Goal: Information Seeking & Learning: Find specific fact

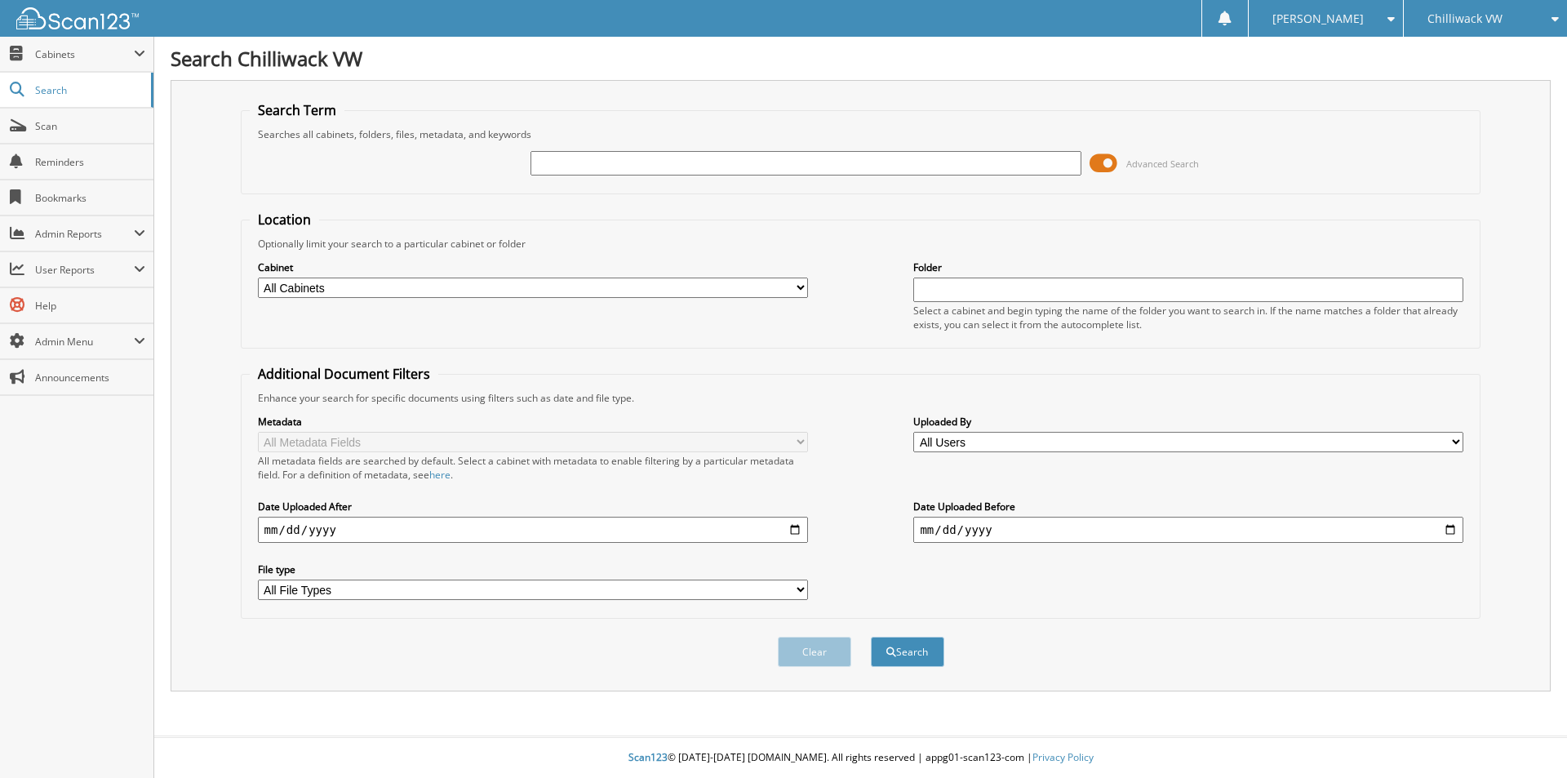
click at [689, 160] on input "text" at bounding box center [805, 163] width 550 height 24
type input "shidt"
click at [871, 637] on button "Search" at bounding box center [907, 652] width 73 height 30
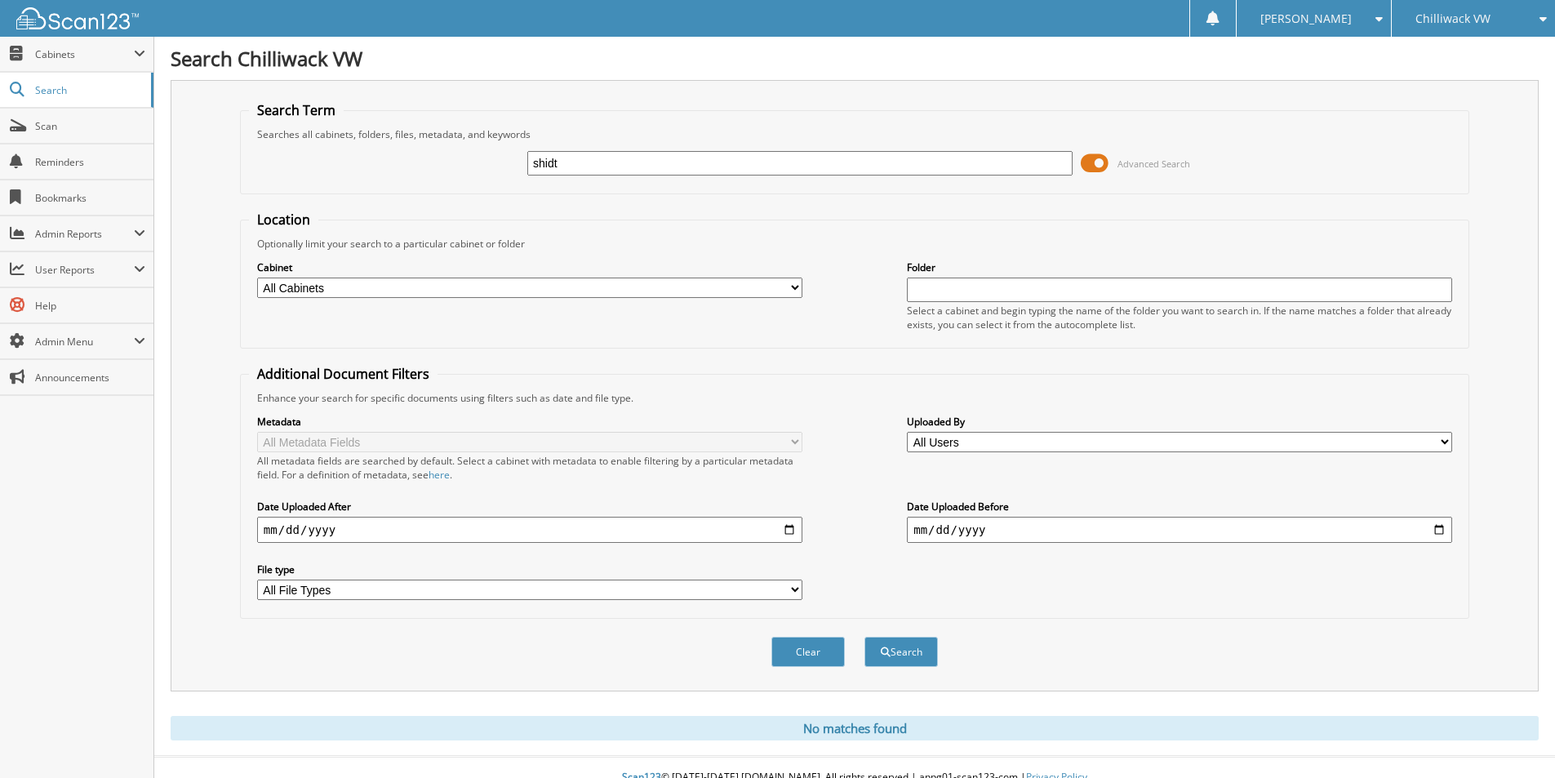
drag, startPoint x: 557, startPoint y: 162, endPoint x: 570, endPoint y: 153, distance: 16.3
click at [556, 162] on input "shidt" at bounding box center [799, 163] width 545 height 24
type input "shift"
click at [864, 637] on button "Search" at bounding box center [900, 652] width 73 height 30
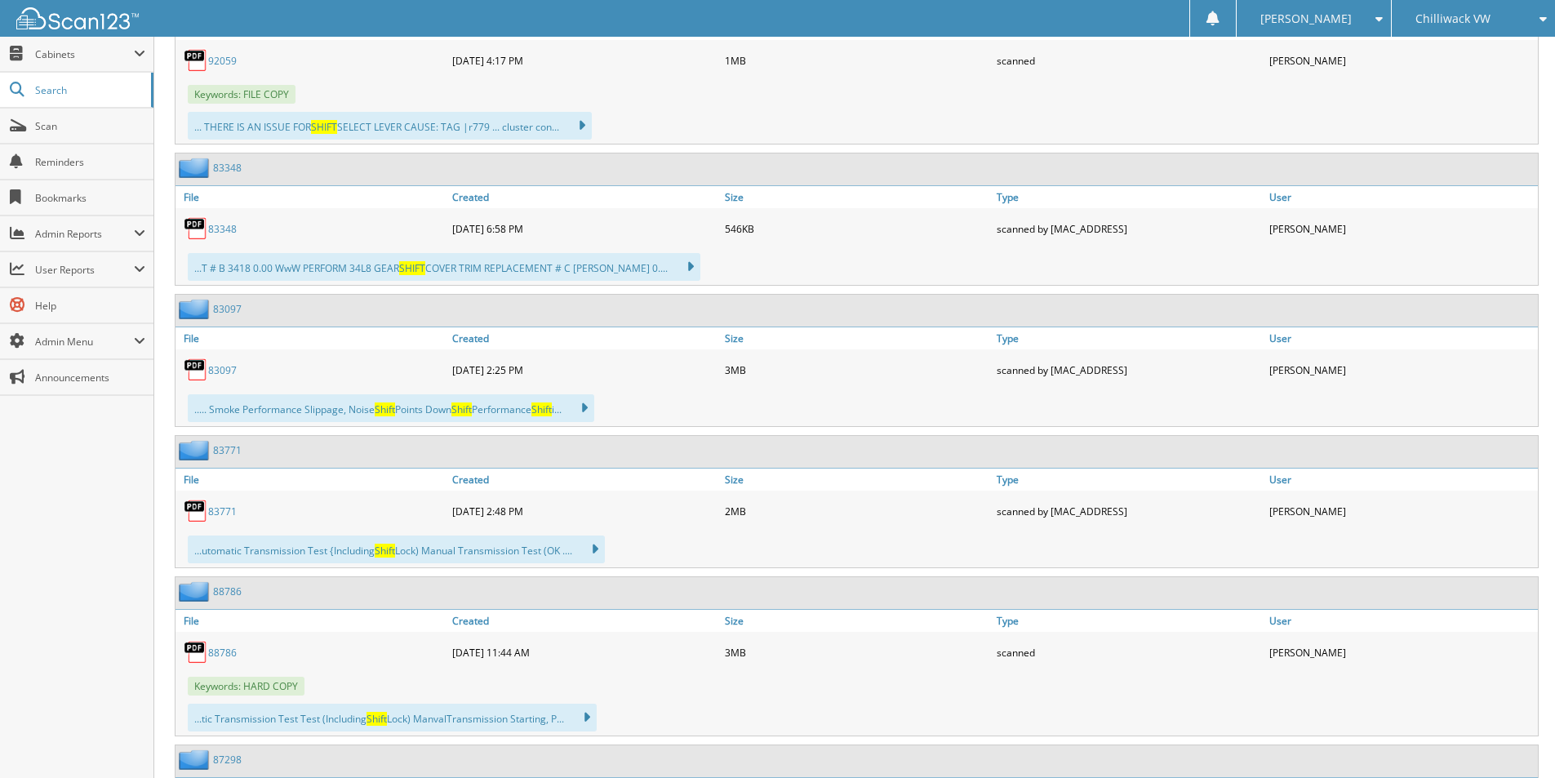
scroll to position [19940, 0]
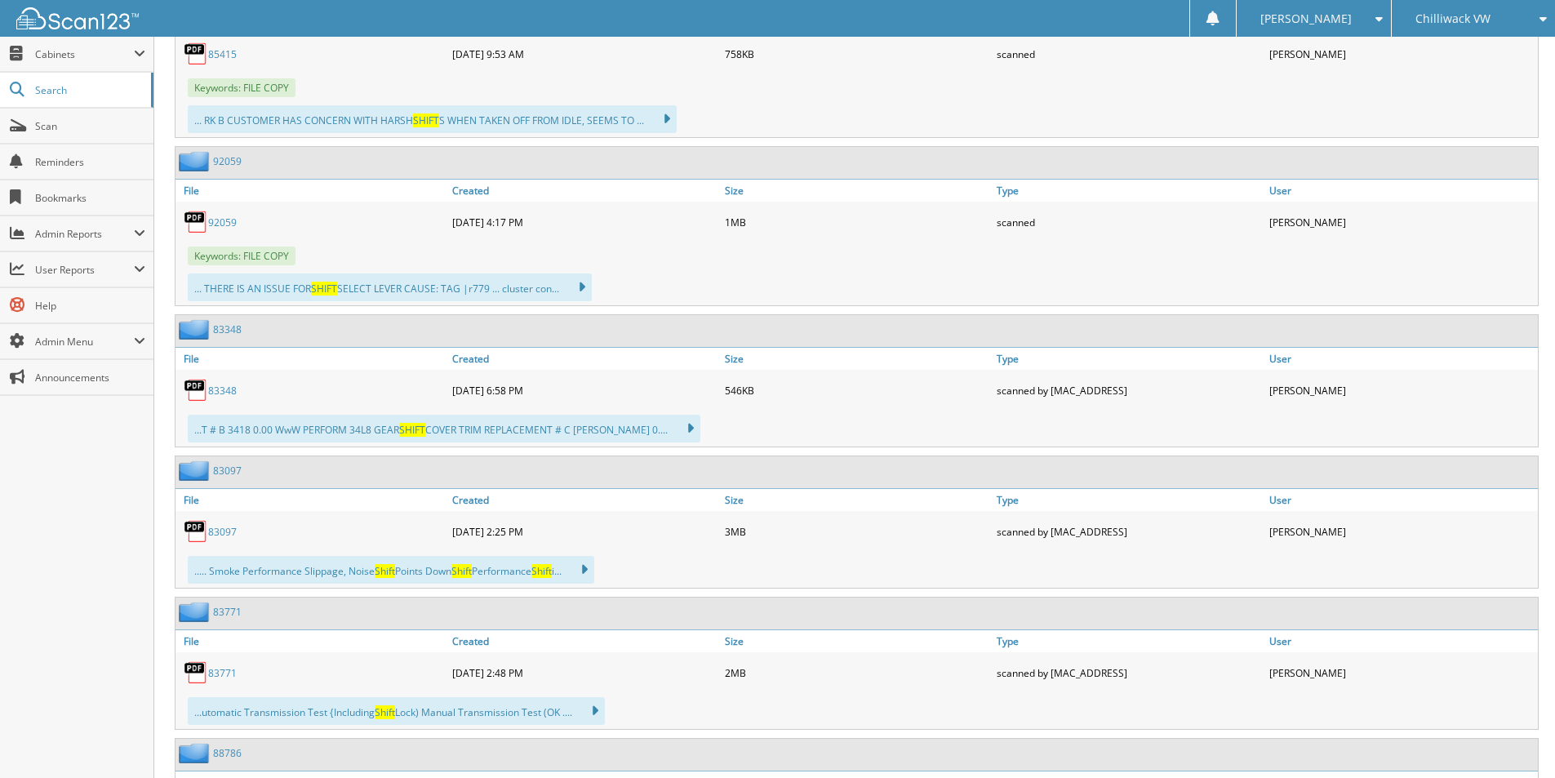
drag, startPoint x: 1126, startPoint y: 347, endPoint x: 1179, endPoint y: 327, distance: 56.5
click at [1179, 327] on div "83348" at bounding box center [856, 331] width 1362 height 32
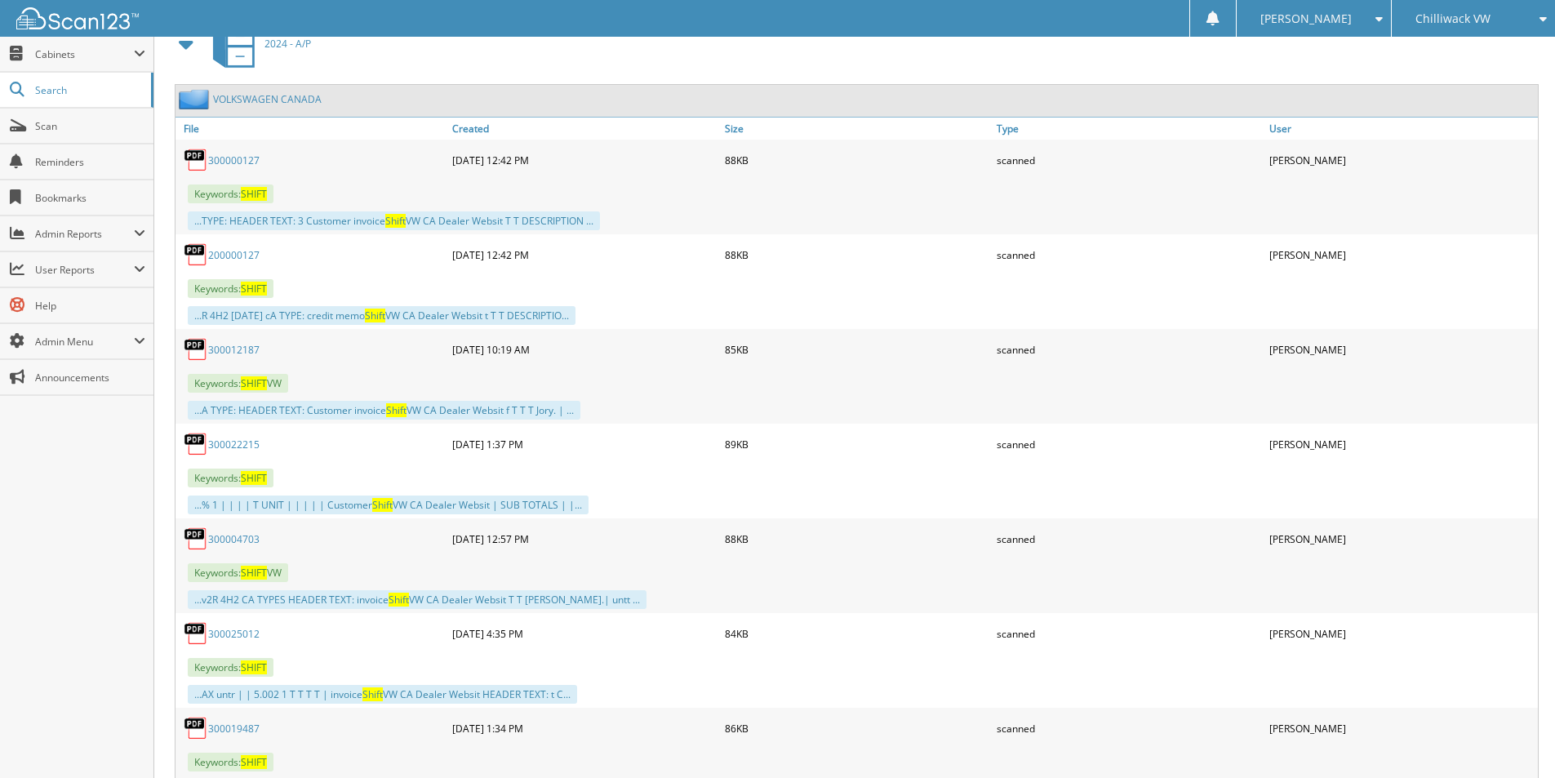
scroll to position [64744, 0]
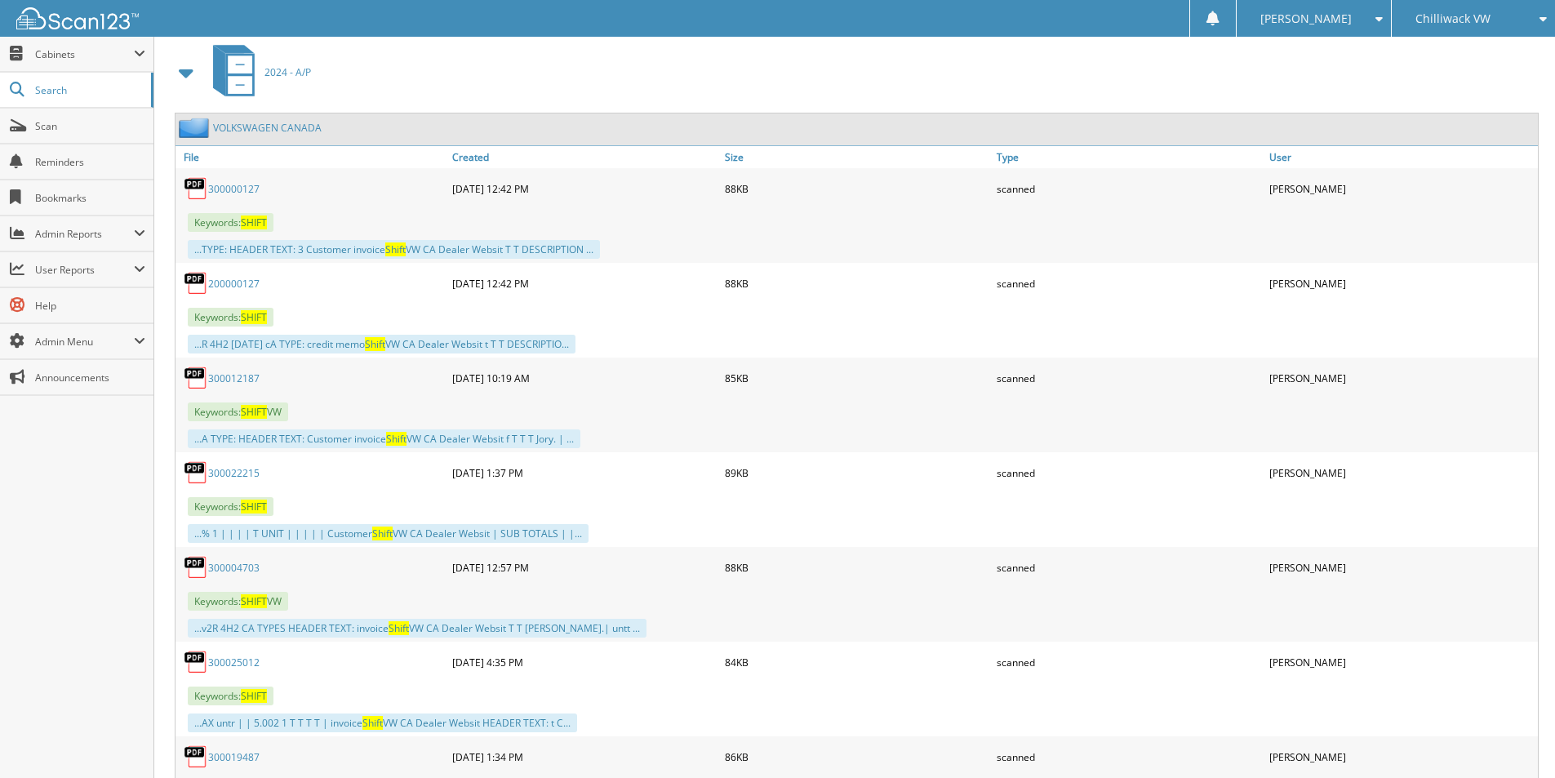
click at [233, 283] on link "200000127" at bounding box center [233, 284] width 51 height 14
click at [227, 190] on link "300000127" at bounding box center [233, 189] width 51 height 14
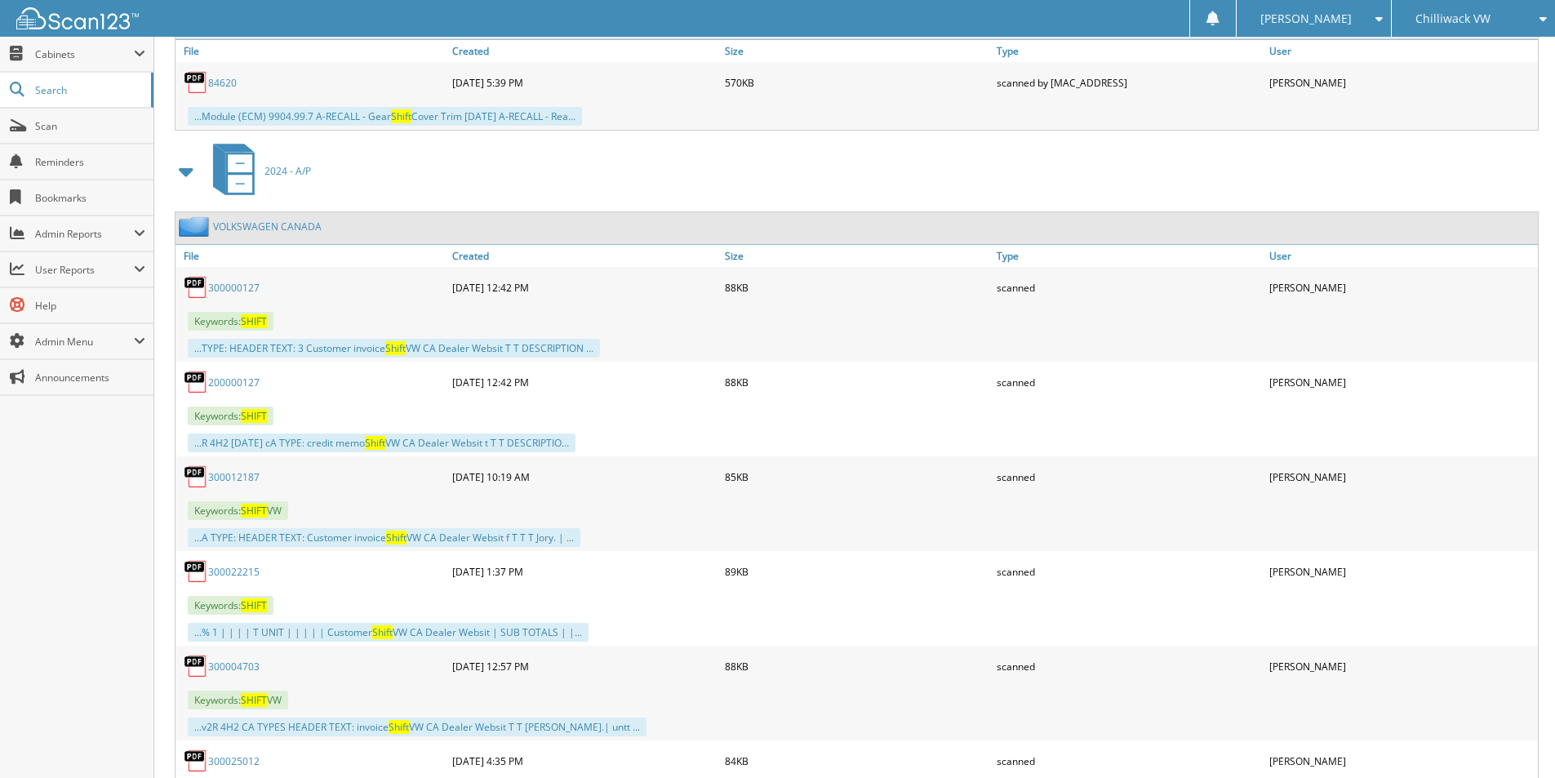
scroll to position [64662, 0]
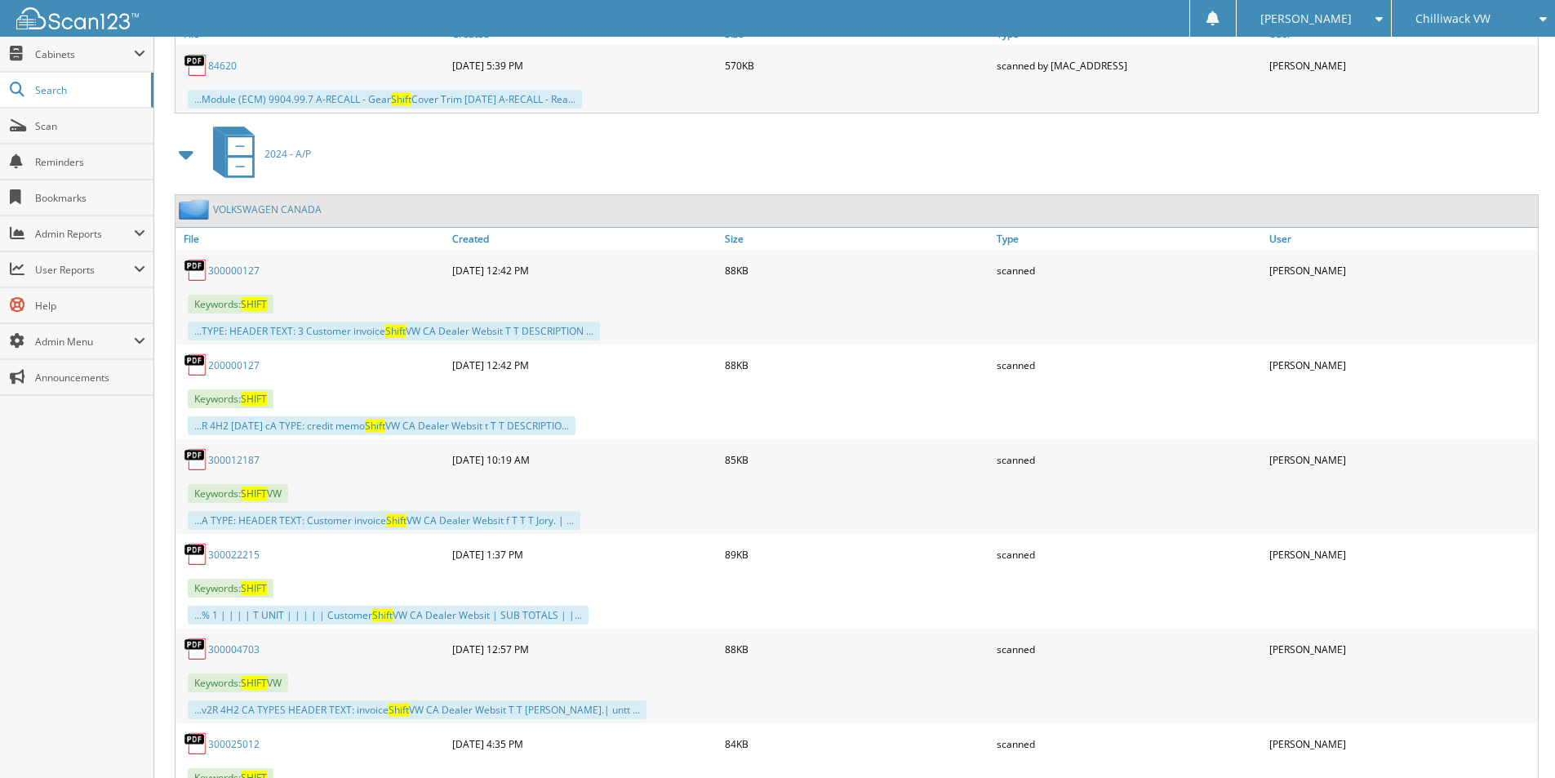
click at [246, 464] on link "300012187" at bounding box center [233, 460] width 51 height 14
